Goal: Task Accomplishment & Management: Manage account settings

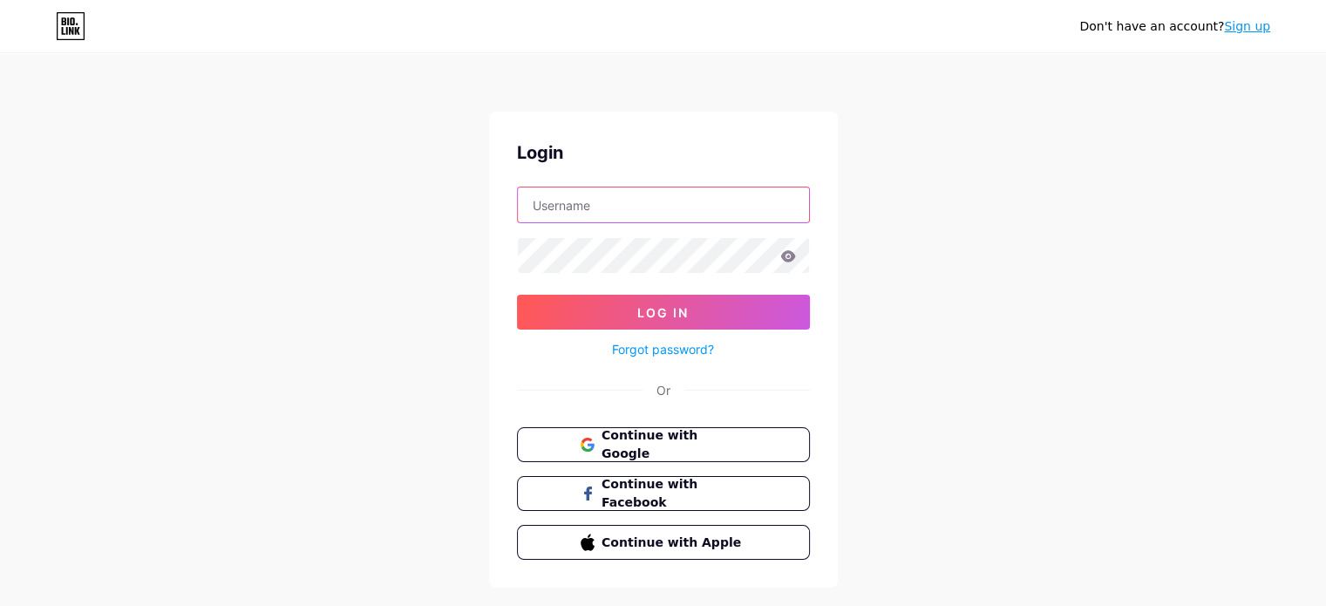
click at [635, 207] on input "text" at bounding box center [663, 204] width 291 height 35
type input "[DOMAIN_NAME][EMAIL_ADDRESS][DOMAIN_NAME]"
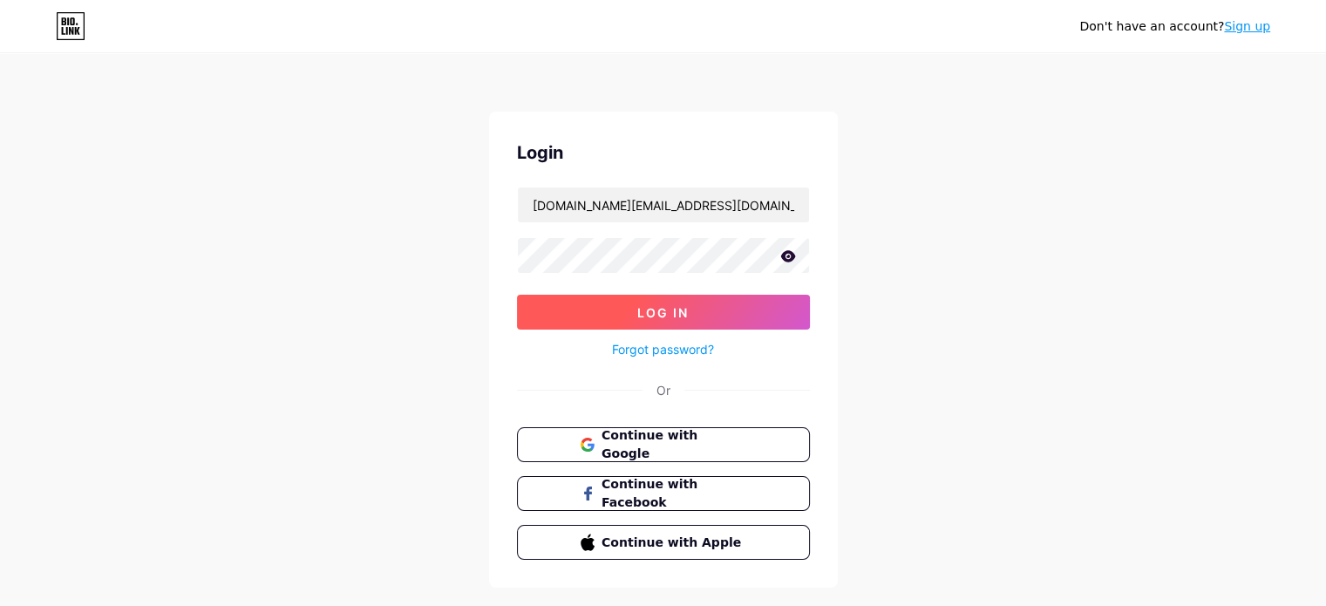
click at [644, 305] on span "Log In" at bounding box center [662, 312] width 51 height 15
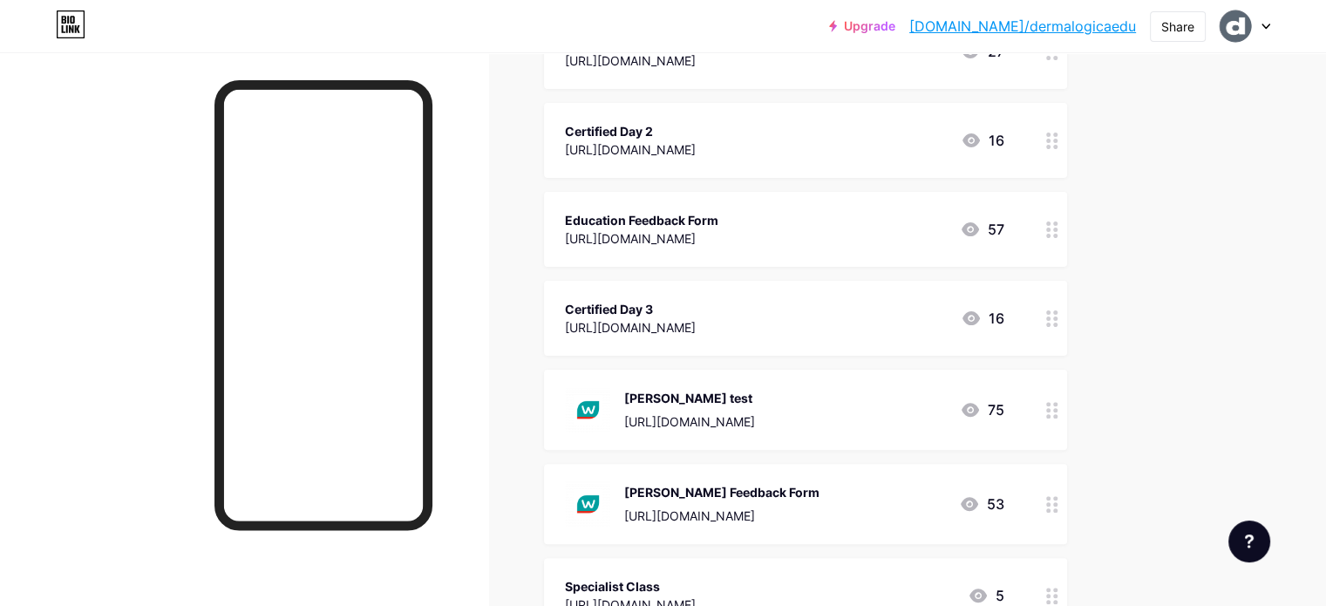
scroll to position [436, 0]
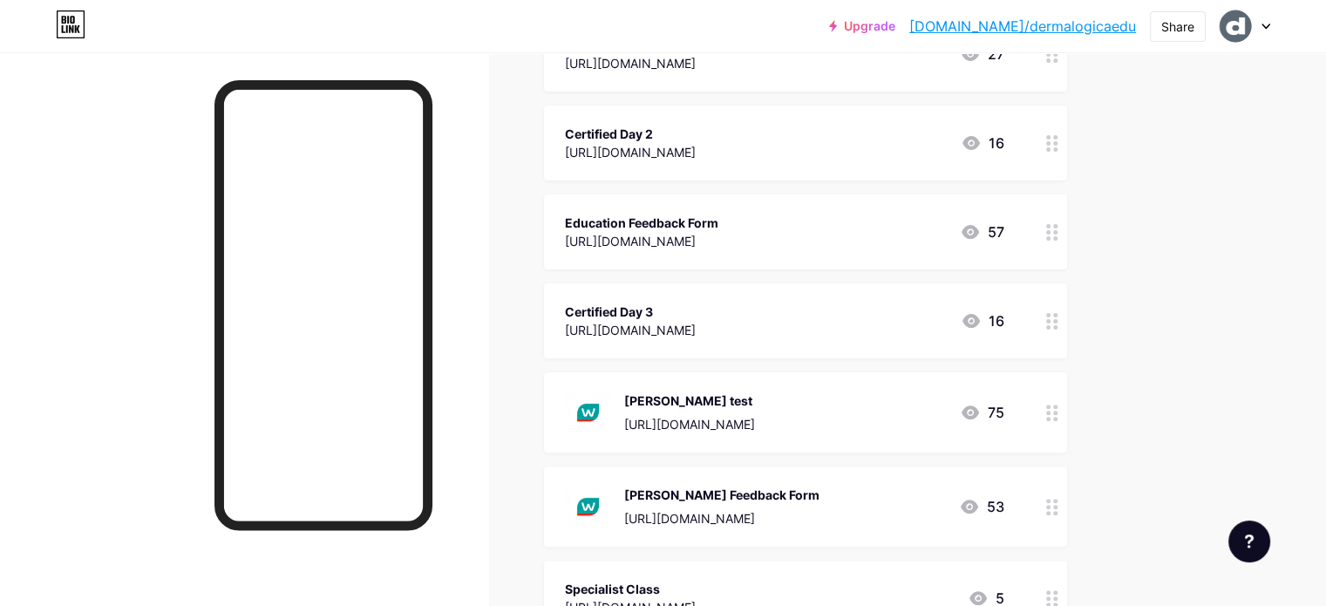
click at [1058, 323] on icon at bounding box center [1052, 321] width 12 height 17
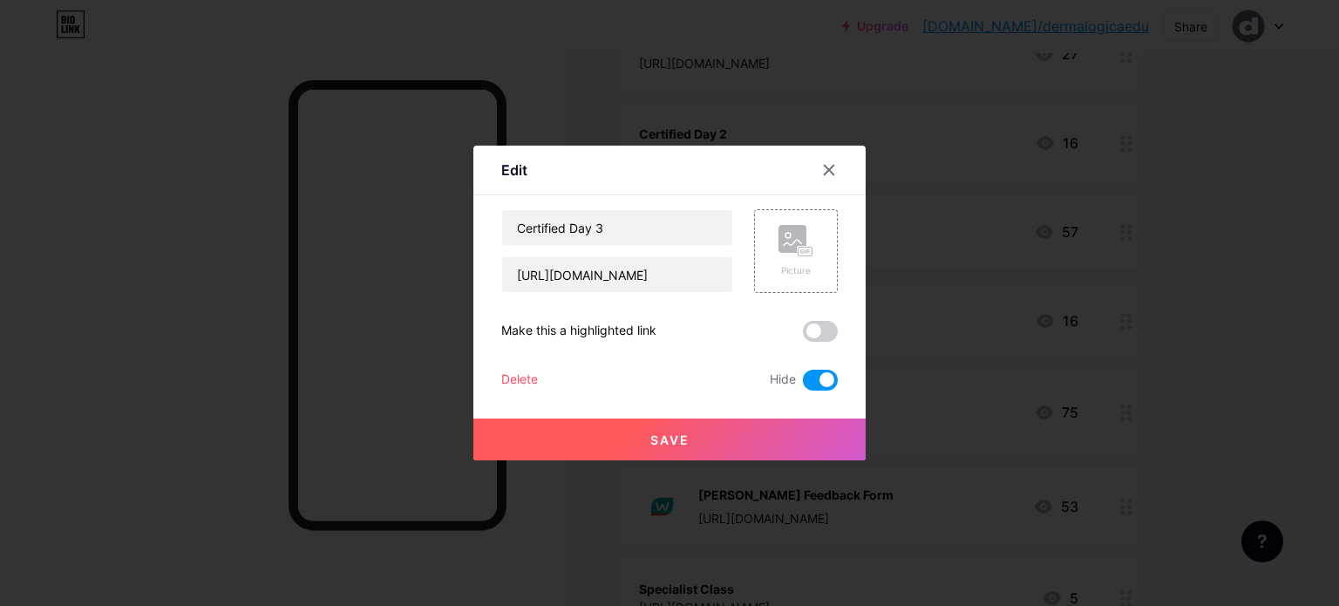
click at [814, 380] on span at bounding box center [820, 380] width 35 height 21
click at [803, 384] on input "checkbox" at bounding box center [803, 384] width 0 height 0
click at [751, 436] on button "Save" at bounding box center [669, 439] width 392 height 42
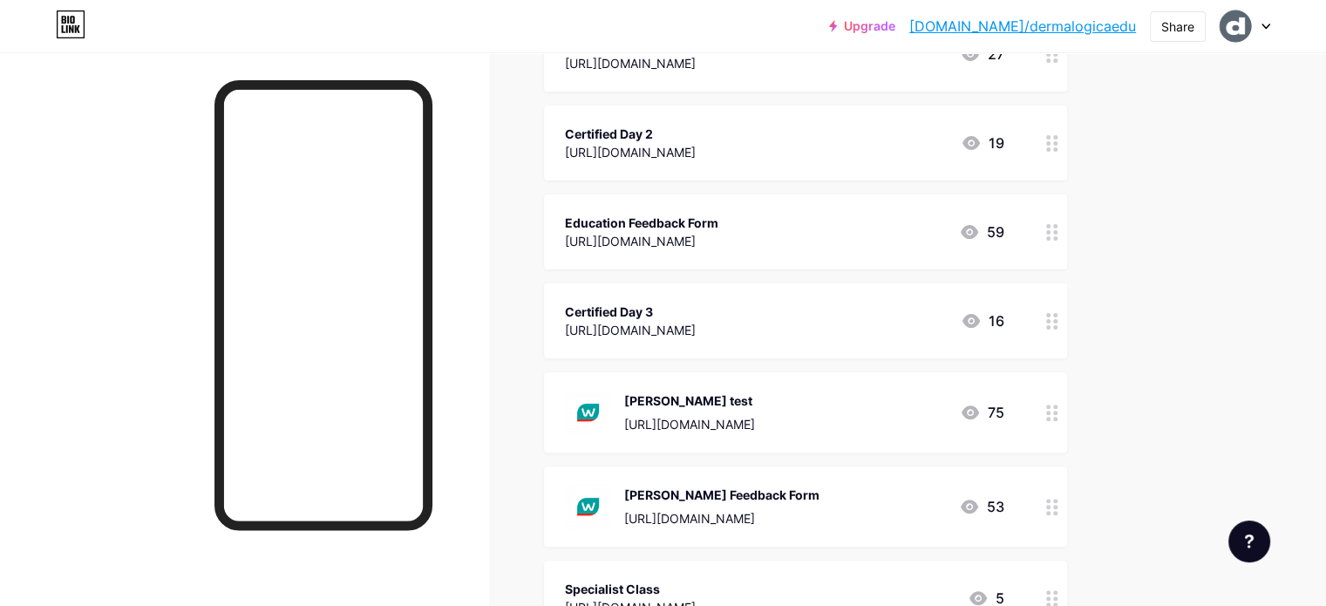
click at [1067, 323] on div at bounding box center [1052, 320] width 30 height 75
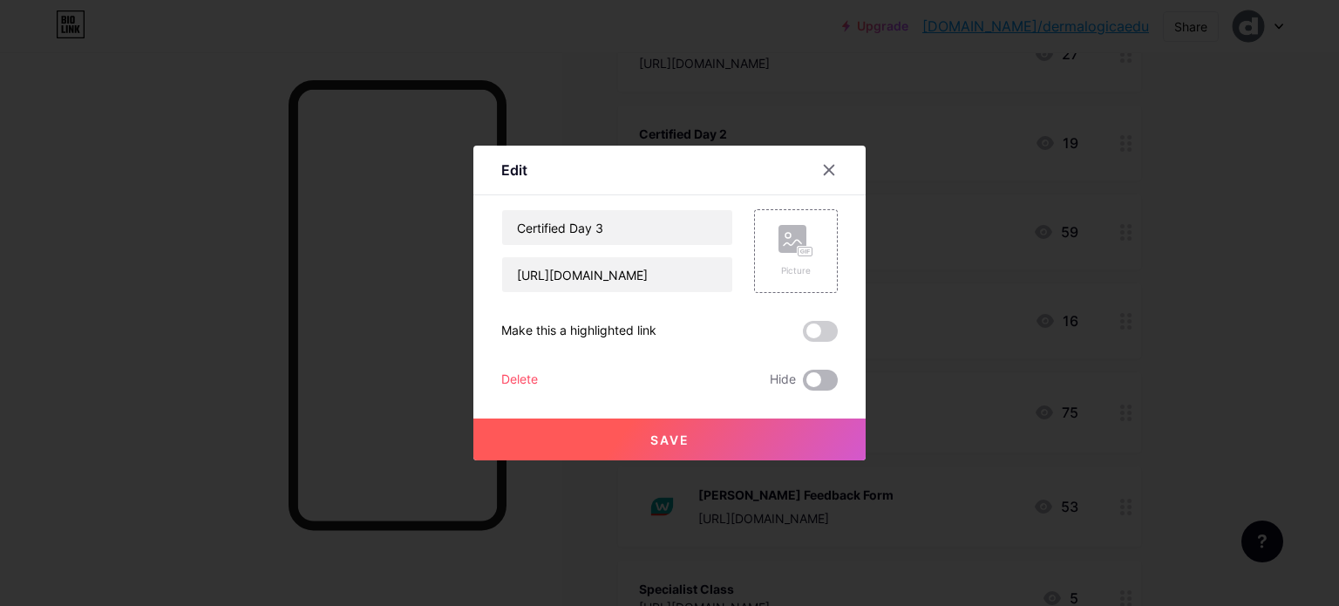
click at [813, 372] on span at bounding box center [820, 380] width 35 height 21
click at [803, 384] on input "checkbox" at bounding box center [803, 384] width 0 height 0
click at [729, 433] on button "Save" at bounding box center [669, 439] width 392 height 42
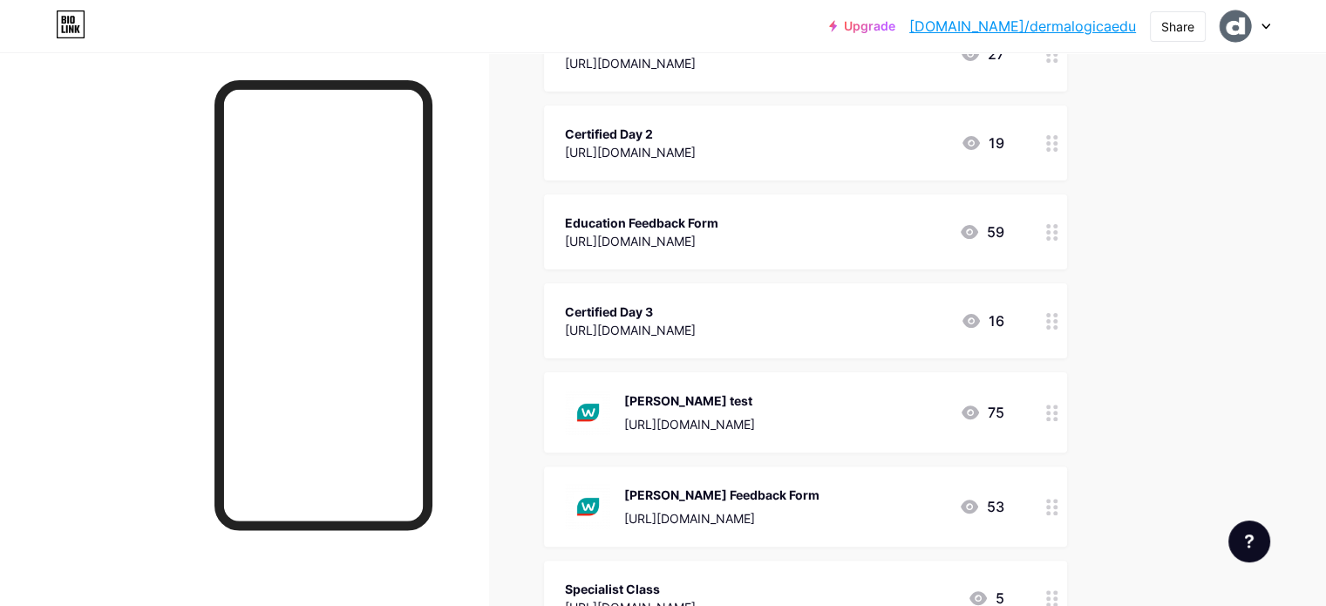
click at [1058, 316] on icon at bounding box center [1052, 321] width 12 height 17
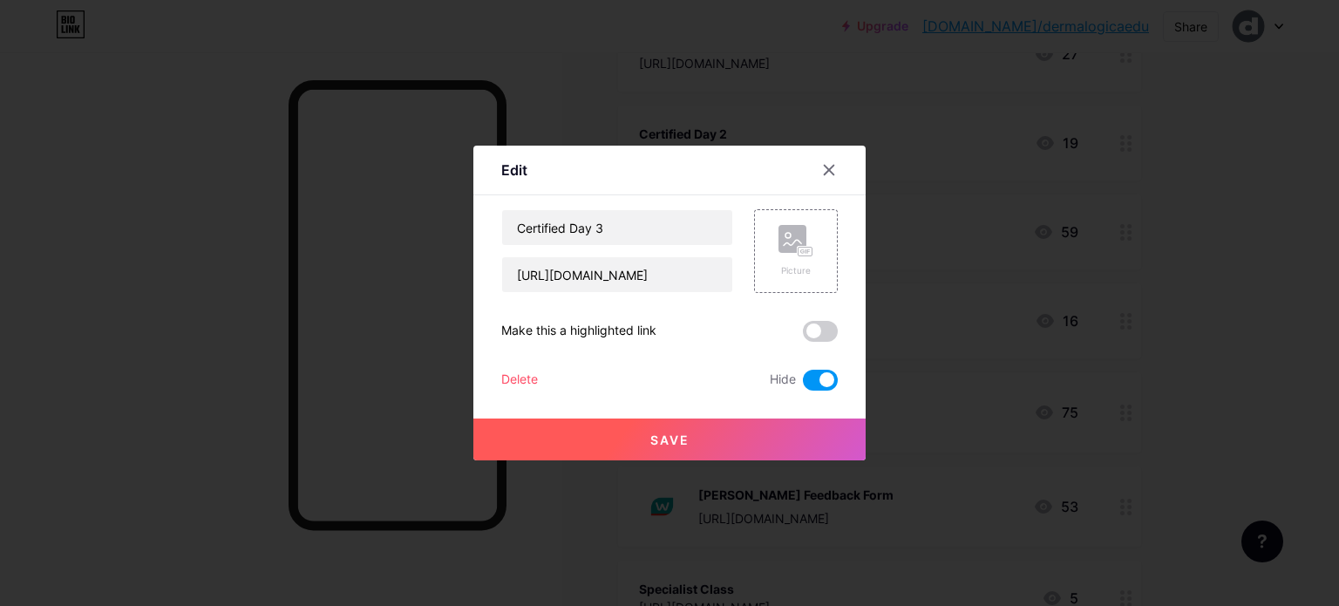
click at [816, 377] on span at bounding box center [820, 380] width 35 height 21
click at [803, 384] on input "checkbox" at bounding box center [803, 384] width 0 height 0
click at [758, 433] on button "Save" at bounding box center [669, 439] width 392 height 42
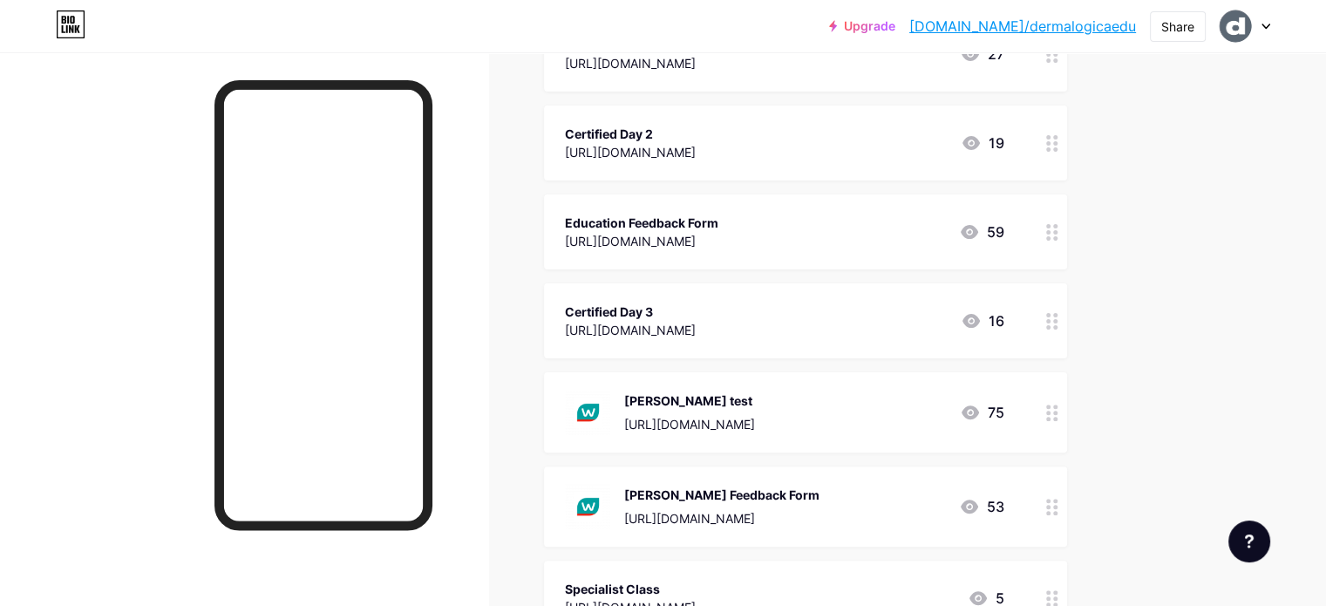
click at [1067, 151] on div at bounding box center [1052, 142] width 30 height 75
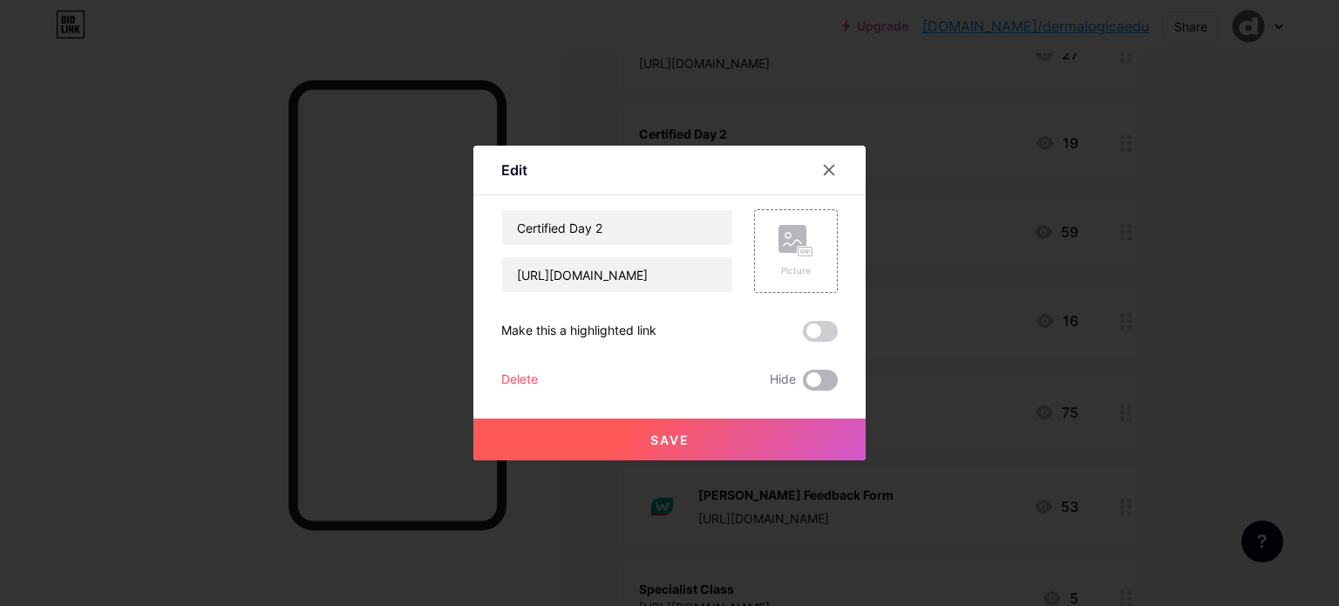
click at [807, 378] on span at bounding box center [820, 380] width 35 height 21
click at [803, 384] on input "checkbox" at bounding box center [803, 384] width 0 height 0
click at [753, 435] on button "Save" at bounding box center [669, 439] width 392 height 42
